Goal: Information Seeking & Learning: Learn about a topic

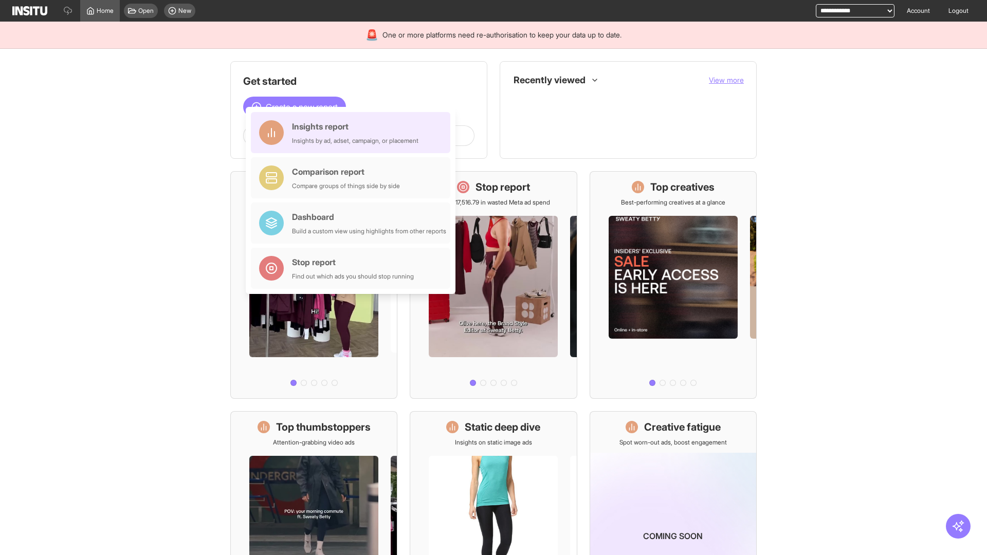
click at [353, 133] on div "Insights report Insights by ad, adset, campaign, or placement" at bounding box center [355, 132] width 126 height 25
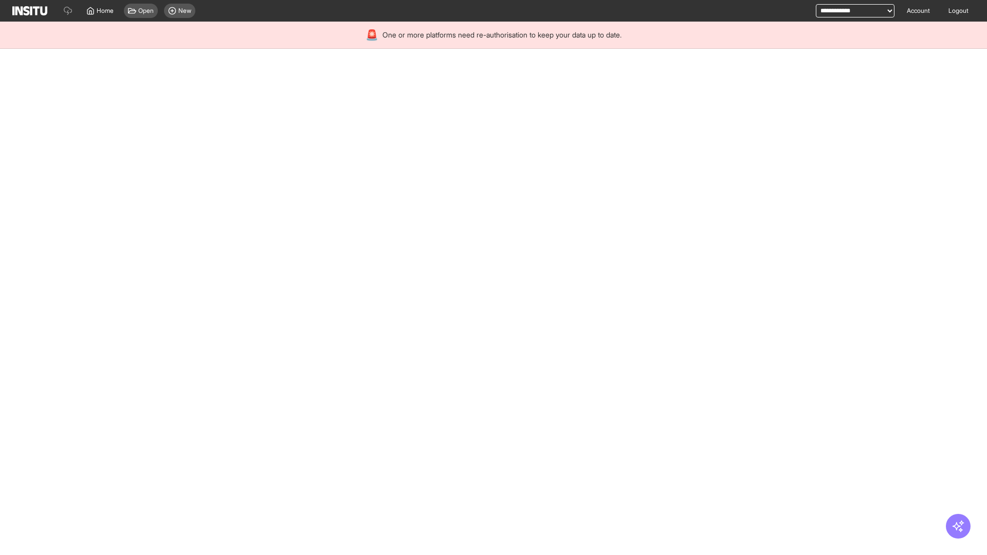
select select "**"
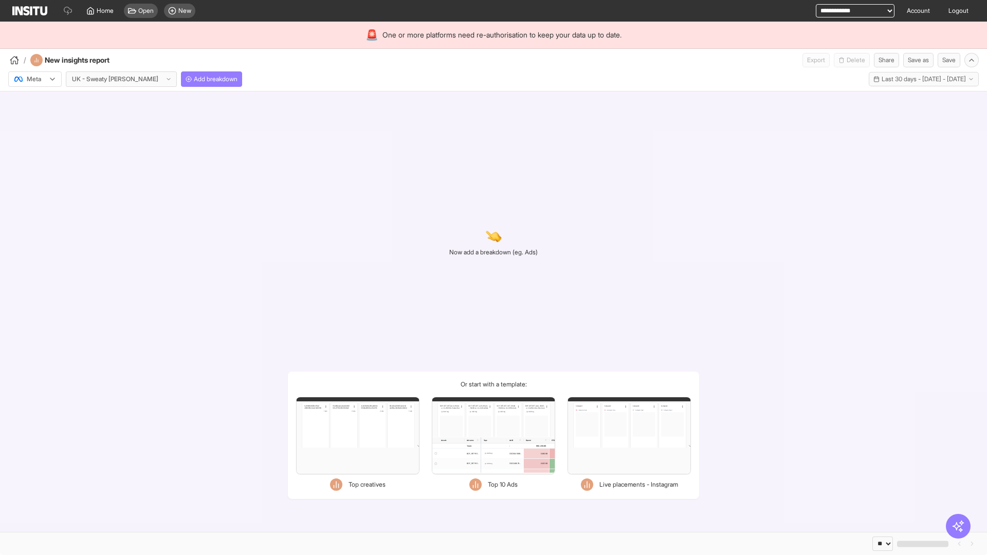
click at [35, 79] on div at bounding box center [27, 79] width 29 height 10
